Goal: Communication & Community: Answer question/provide support

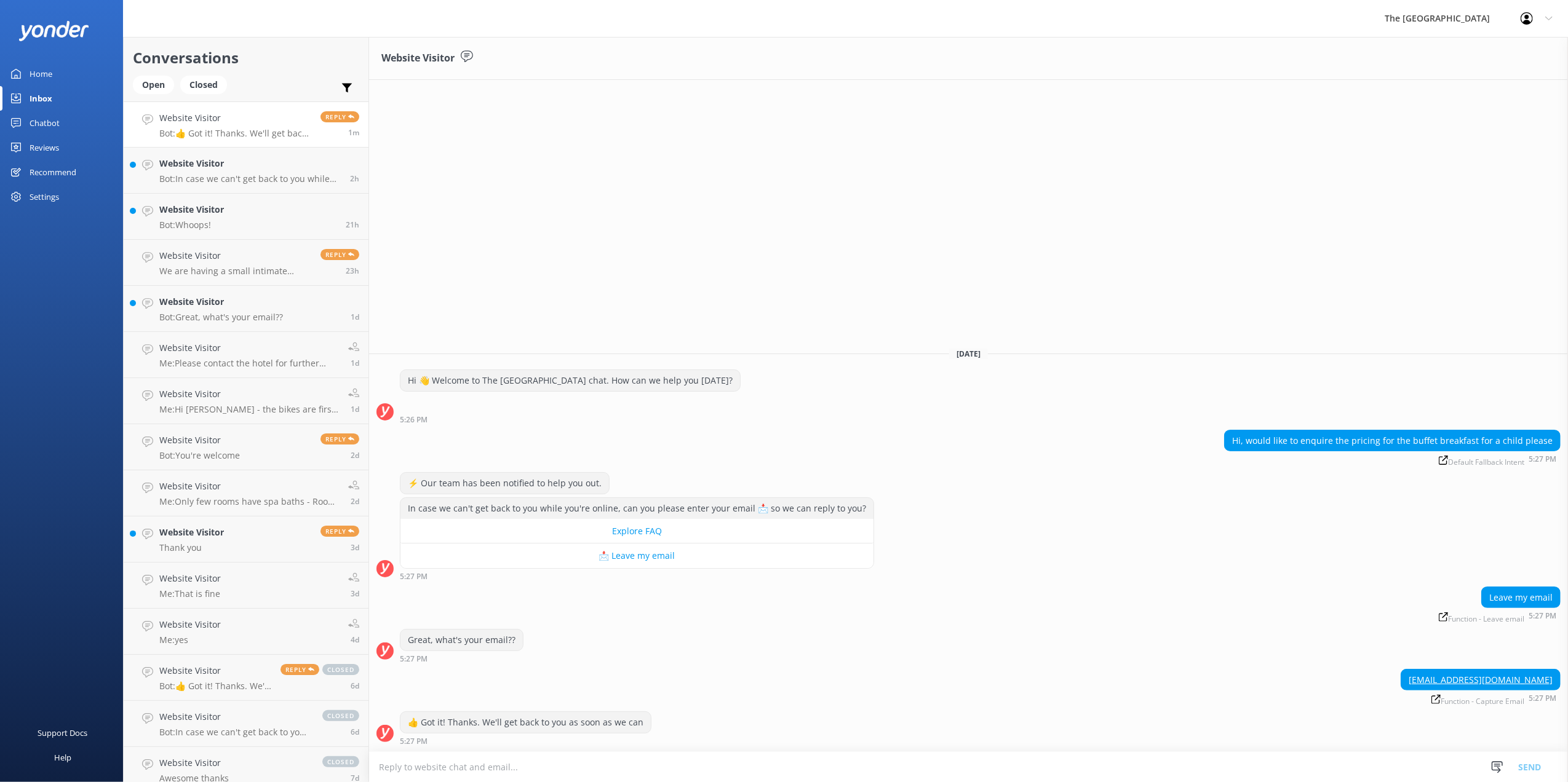
click at [665, 768] on textarea at bounding box center [968, 767] width 1199 height 30
type textarea "p"
type textarea "Hi, Price for Kids Buffet Breakfast is $19.90"
click at [1528, 760] on button "Send" at bounding box center [1529, 766] width 46 height 30
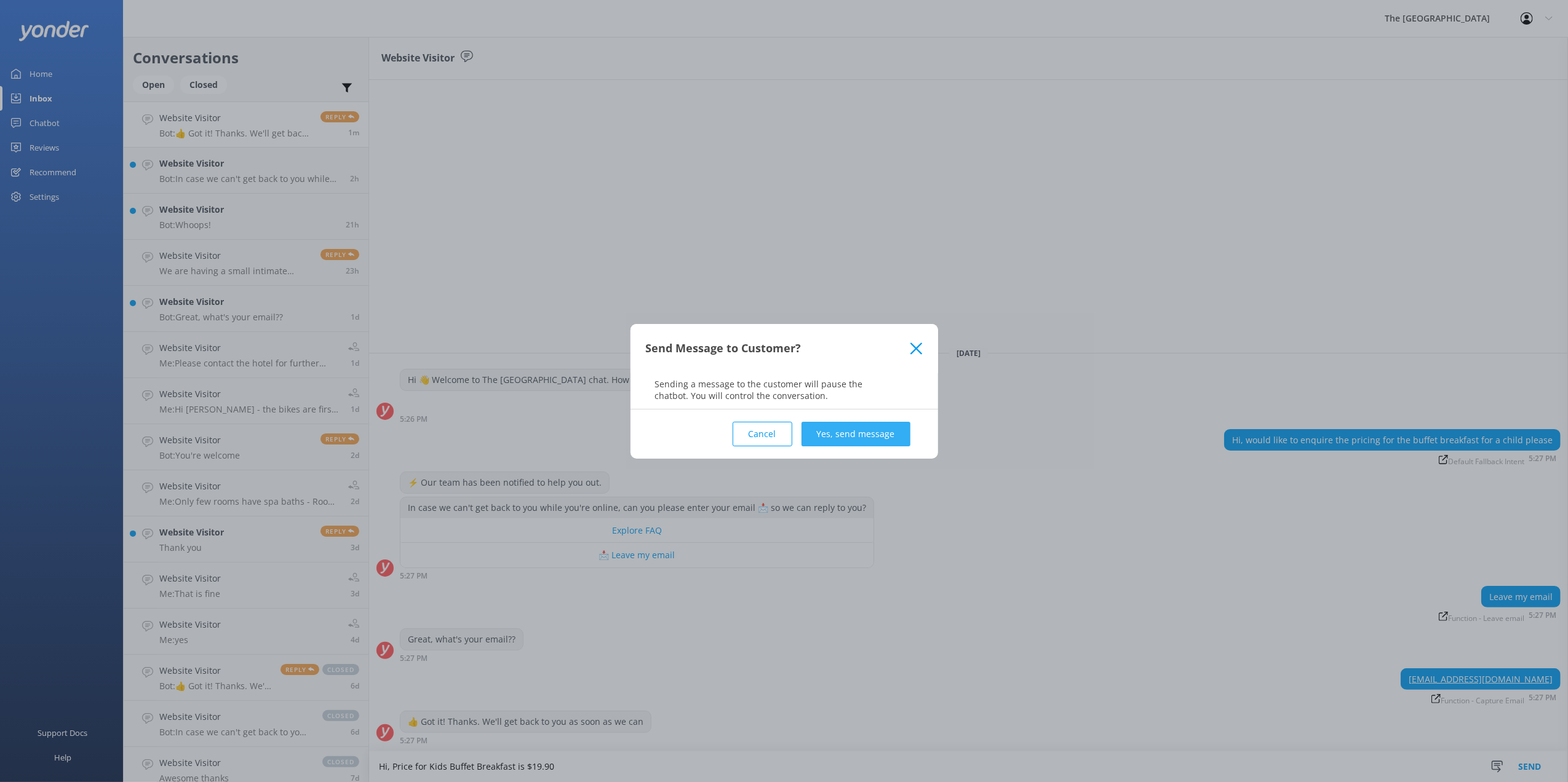
click at [859, 434] on button "Yes, send message" at bounding box center [856, 434] width 109 height 24
